Goal: Task Accomplishment & Management: Manage account settings

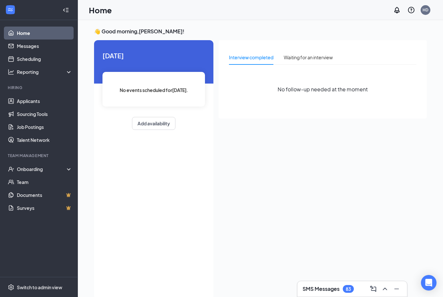
click at [19, 105] on link "Applicants" at bounding box center [44, 101] width 55 height 13
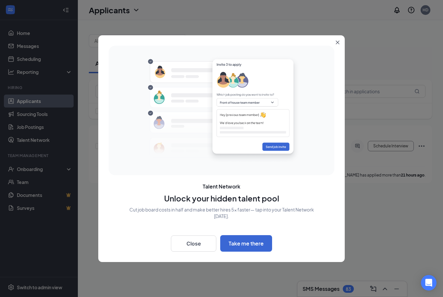
click at [337, 46] on button "Close" at bounding box center [339, 41] width 12 height 12
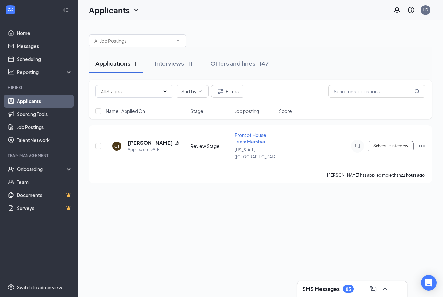
click at [155, 142] on h5 "[PERSON_NAME]" at bounding box center [150, 142] width 44 height 7
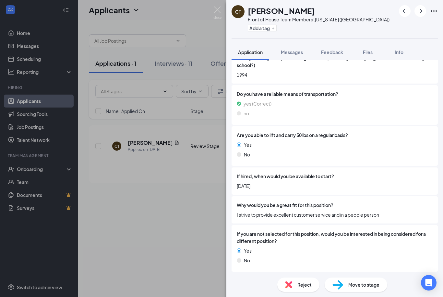
scroll to position [22, 0]
click at [342, 284] on img at bounding box center [338, 285] width 11 height 9
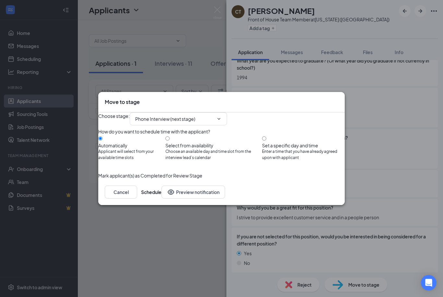
click at [222, 116] on icon "ChevronDown" at bounding box center [218, 118] width 5 height 5
click at [175, 178] on div "Onsite Interview" at bounding box center [157, 181] width 35 height 7
type input "Onsite Interview"
click at [162, 199] on button "Schedule" at bounding box center [151, 192] width 20 height 13
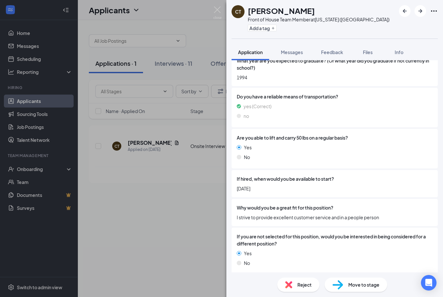
click at [178, 63] on div "CT [PERSON_NAME] Front of House Team Member at [US_STATE] ([GEOGRAPHIC_DATA]) A…" at bounding box center [221, 148] width 443 height 297
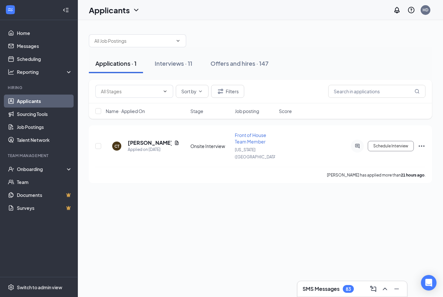
click at [177, 63] on div "Interviews · 11" at bounding box center [174, 63] width 38 height 8
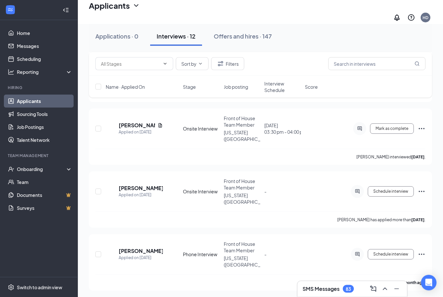
scroll to position [480, 0]
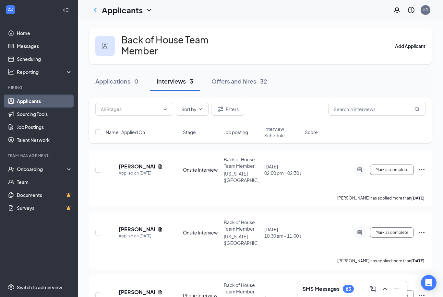
click at [98, 10] on icon "ChevronLeft" at bounding box center [95, 10] width 8 height 8
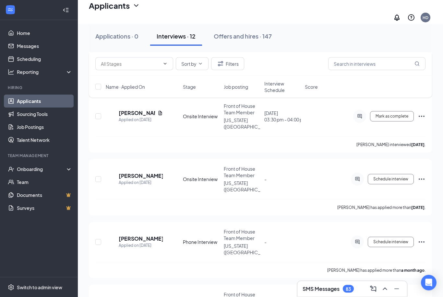
scroll to position [480, 0]
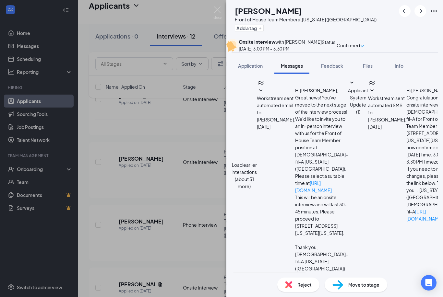
scroll to position [22, 0]
click at [191, 130] on div "AM [PERSON_NAME] Front of House Team Member at [US_STATE] ([GEOGRAPHIC_DATA]) A…" at bounding box center [221, 148] width 443 height 297
